Goal: Entertainment & Leisure: Consume media (video, audio)

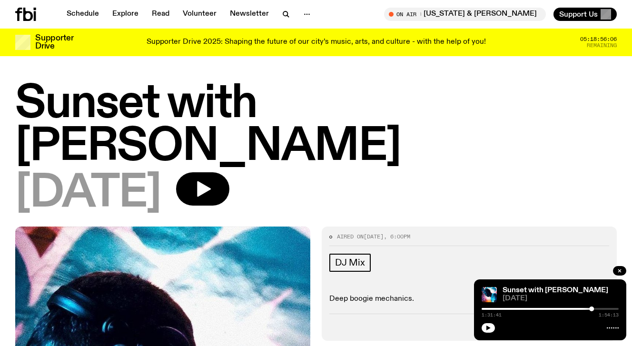
scroll to position [4, 0]
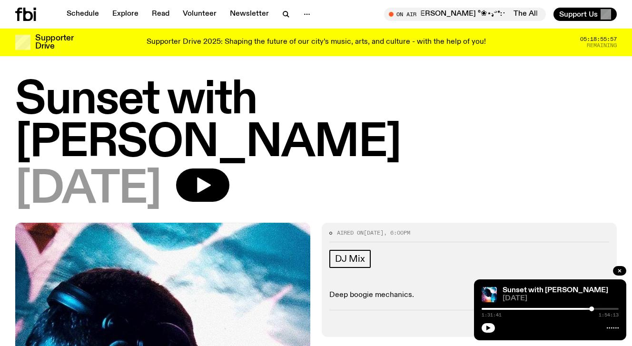
click at [615, 329] on icon at bounding box center [613, 328] width 12 height 8
click at [615, 326] on icon at bounding box center [613, 328] width 12 height 8
click at [548, 294] on div "Sunset with Simon Caldwell 15.09.25" at bounding box center [561, 294] width 116 height 15
click at [543, 290] on link "Sunset with [PERSON_NAME]" at bounding box center [556, 291] width 106 height 8
drag, startPoint x: 543, startPoint y: 290, endPoint x: 251, endPoint y: 4, distance: 408.7
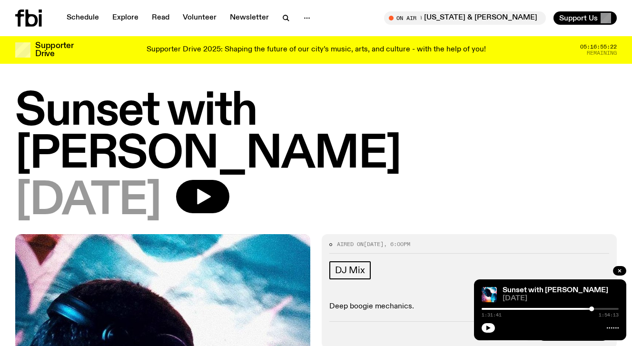
drag, startPoint x: 606, startPoint y: 284, endPoint x: 572, endPoint y: 189, distance: 101.2
click at [613, 328] on icon at bounding box center [613, 328] width 12 height 8
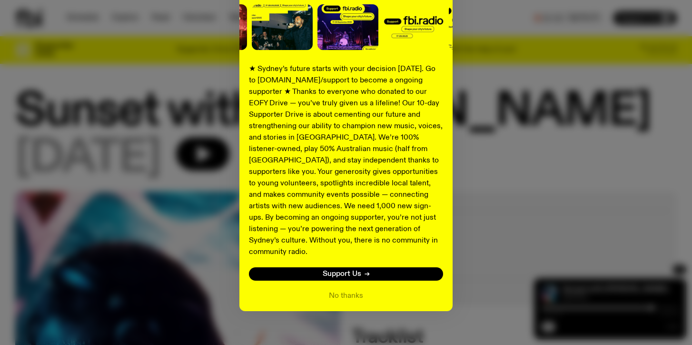
scroll to position [126, 0]
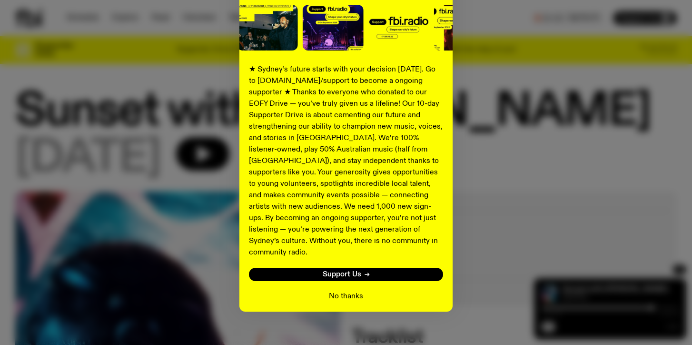
click at [348, 290] on button "No thanks" at bounding box center [346, 295] width 34 height 11
